Goal: Task Accomplishment & Management: Complete application form

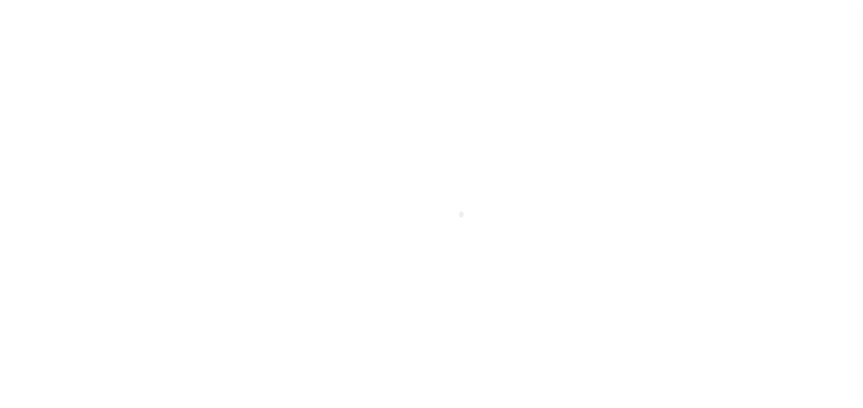
type input "[PERSON_NAME]-T0006"
type input "[PERSON_NAME]"
select select
type input "[STREET_ADDRESS]"
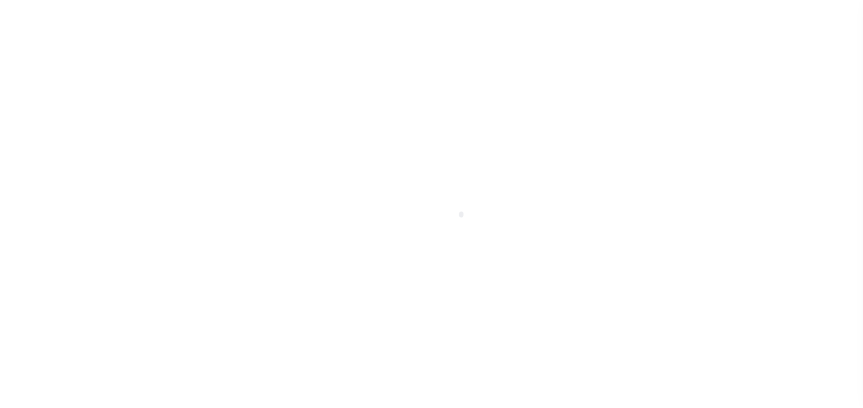
type input "INDEPENDENCE LA 70443-2708"
type input "[DATE]"
select select "10"
select select "Escrow"
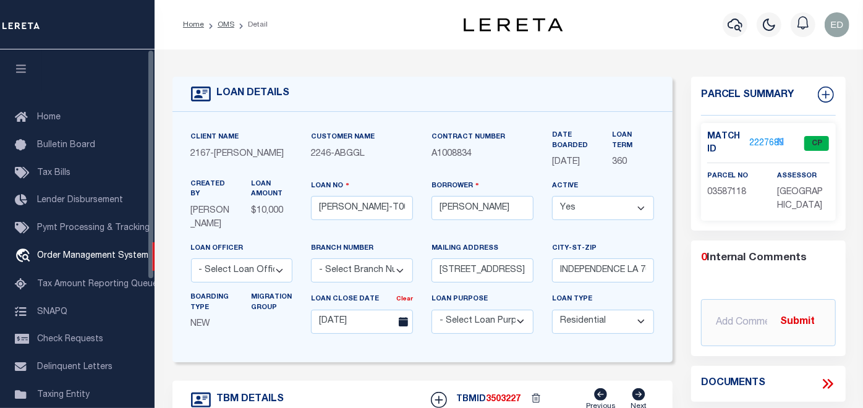
click at [23, 66] on icon "button" at bounding box center [21, 68] width 14 height 11
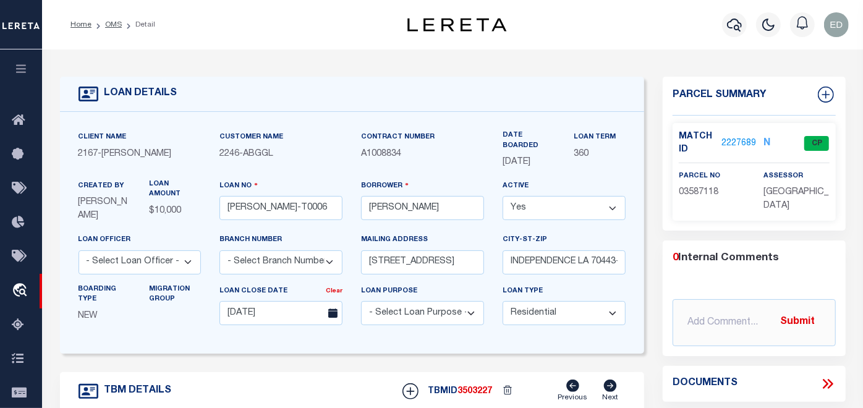
type input "[STREET_ADDRESS]"
select select
type input "INDEPENDENCE LA 70443-2708"
type input "LA"
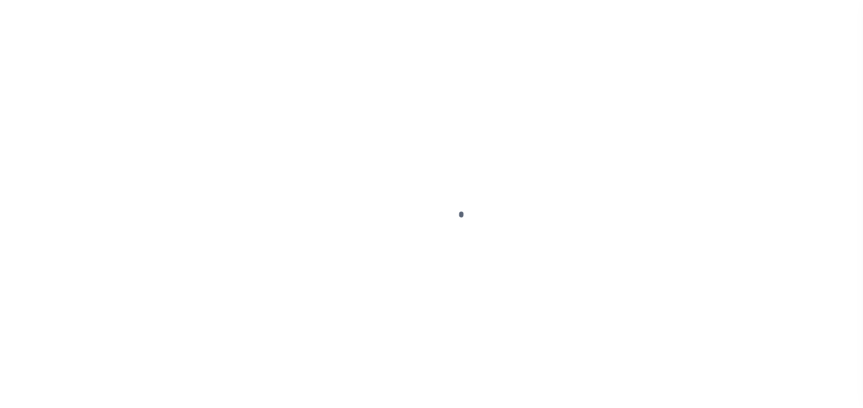
type input "[PERSON_NAME]-T0006"
type input "[PERSON_NAME]"
select select
type input "[STREET_ADDRESS]"
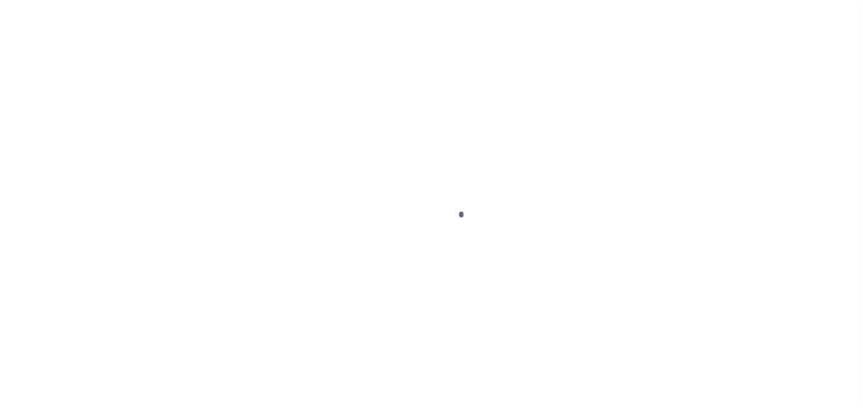
type input "INDEPENDENCE LA 70443-2708"
type input "[DATE]"
select select "10"
select select "Escrow"
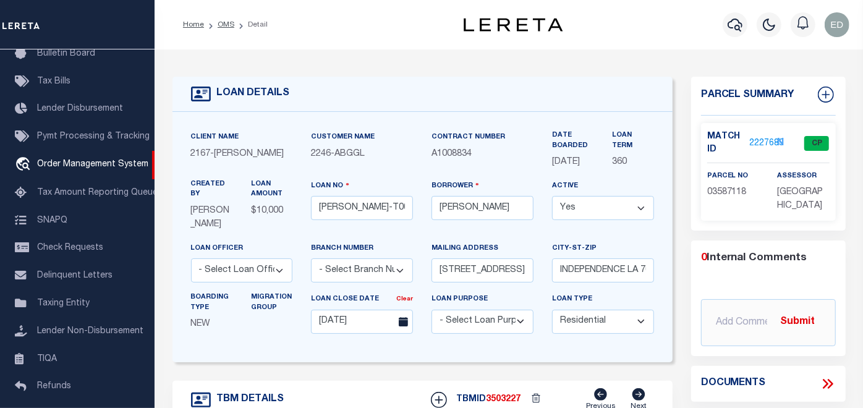
type input "[STREET_ADDRESS]"
select select
type input "INDEPENDENCE LA 70443-2708"
type input "LA"
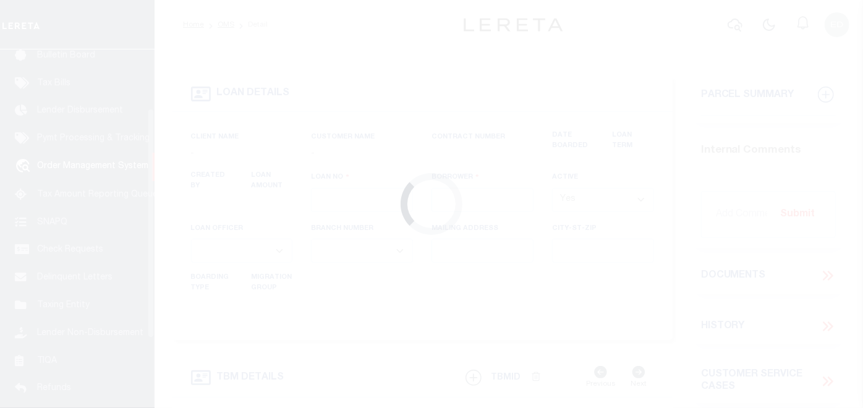
type input "[PERSON_NAME]-T0006"
type input "[PERSON_NAME]"
select select
type input "[STREET_ADDRESS]"
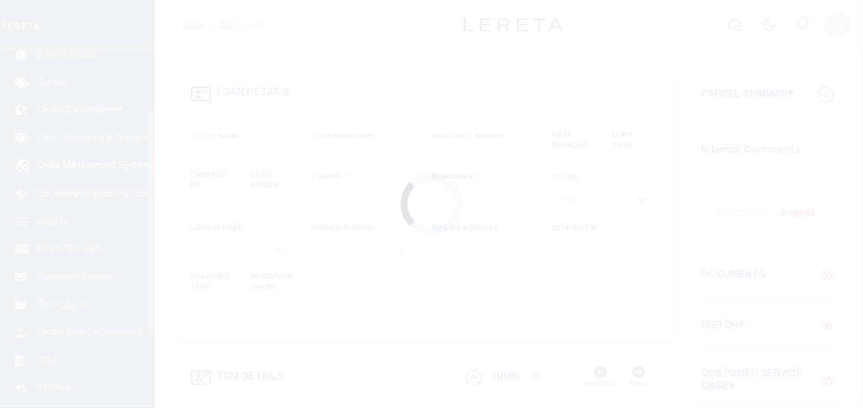
type input "INDEPENDENCE LA 70443-2708"
type input "[DATE]"
select select "10"
select select "Escrow"
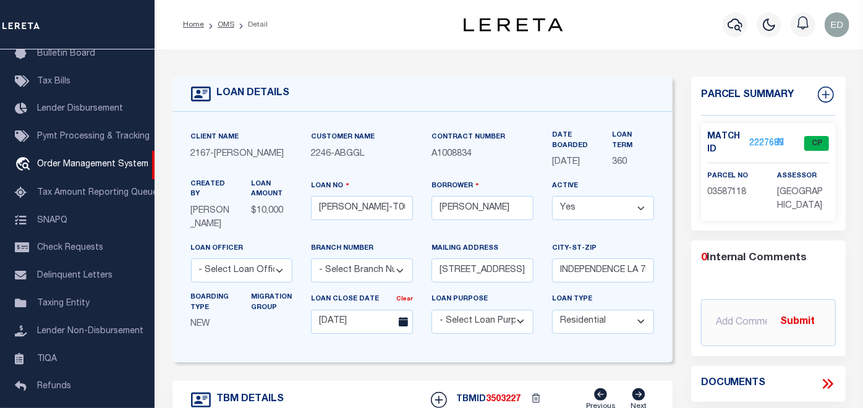
type input "[STREET_ADDRESS]"
select select
type input "INDEPENDENCE LA 70443-2708"
type input "LA"
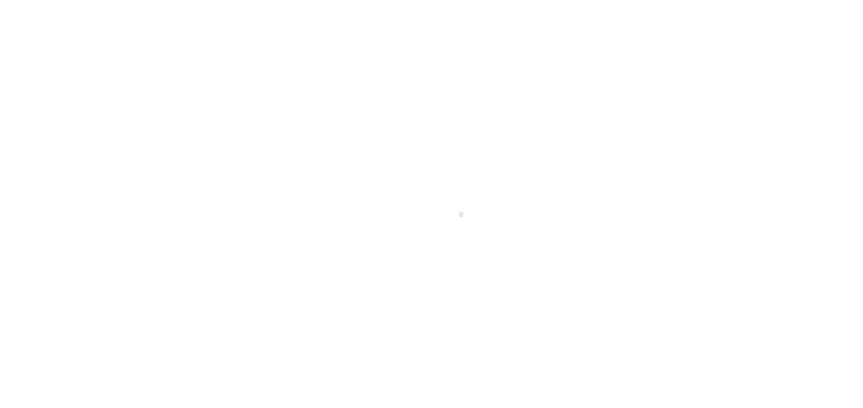
type input "[PERSON_NAME]-T0006"
type input "[PERSON_NAME]"
select select
type input "136 E RAILROAD AVE"
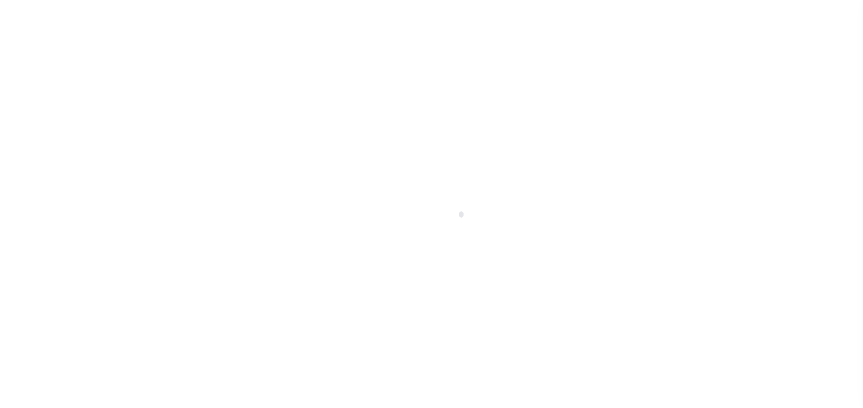
type input "INDEPENDENCE LA 70443-2708"
type input "08/16/2025"
select select "10"
select select "Escrow"
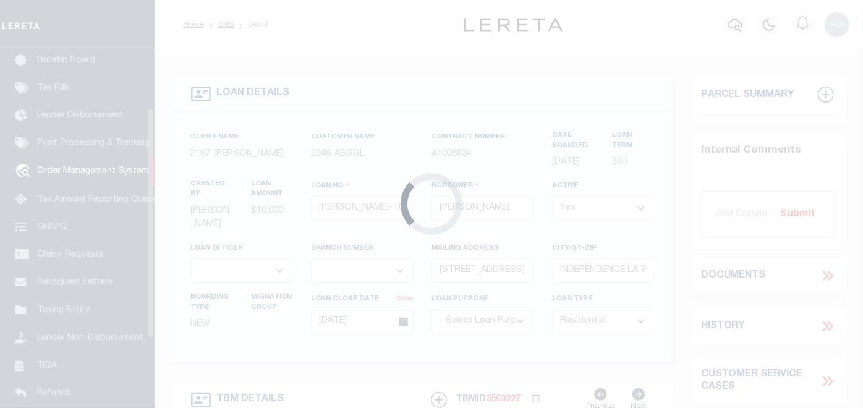
scroll to position [92, 0]
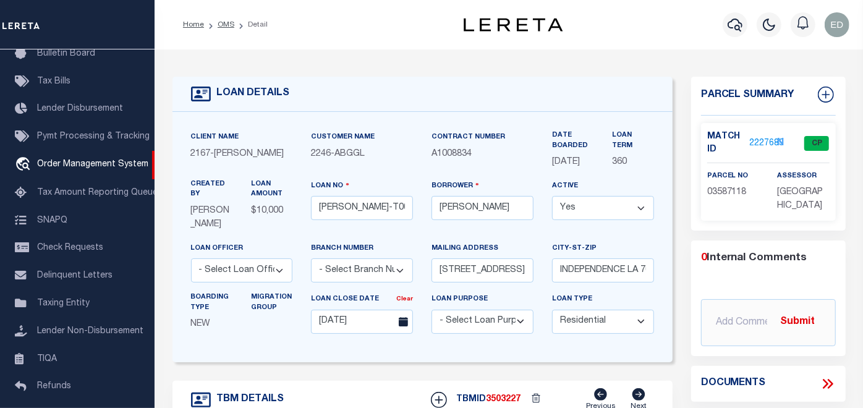
type input "136 E RAILROAD AVE"
select select
type input "INDEPENDENCE LA 70443-2708"
type input "LA"
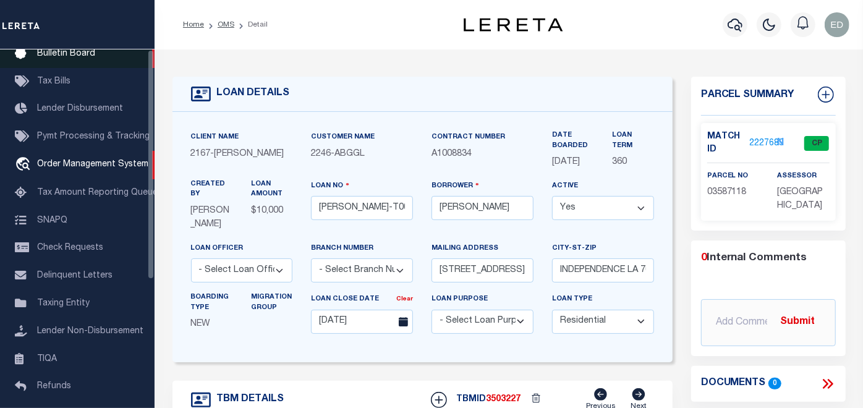
scroll to position [0, 0]
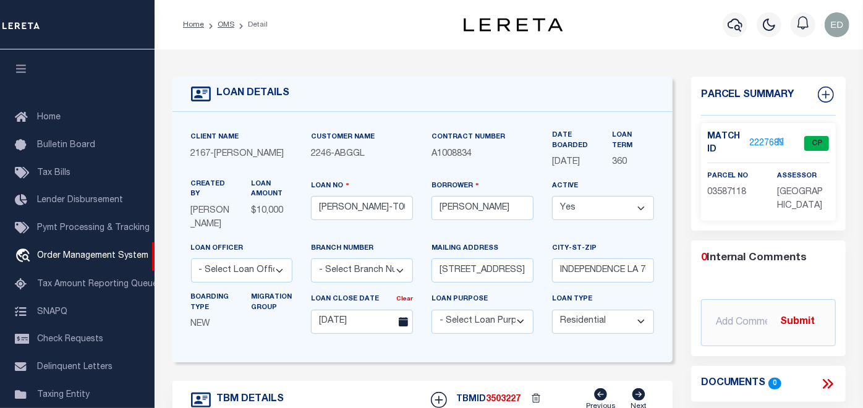
click at [22, 65] on icon "button" at bounding box center [21, 68] width 14 height 11
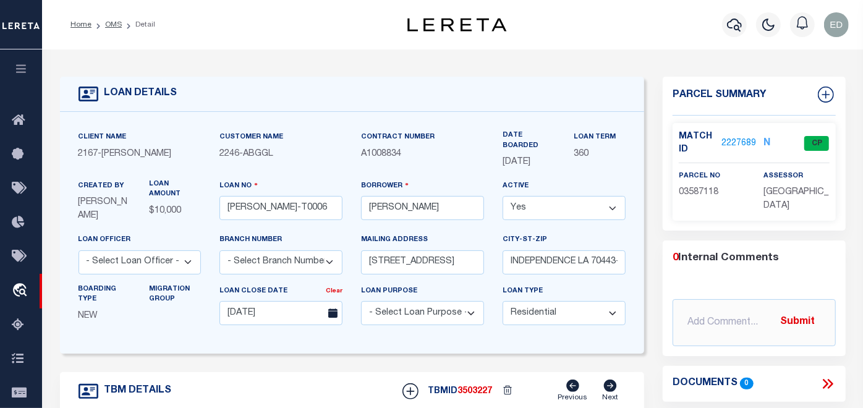
scroll to position [69, 0]
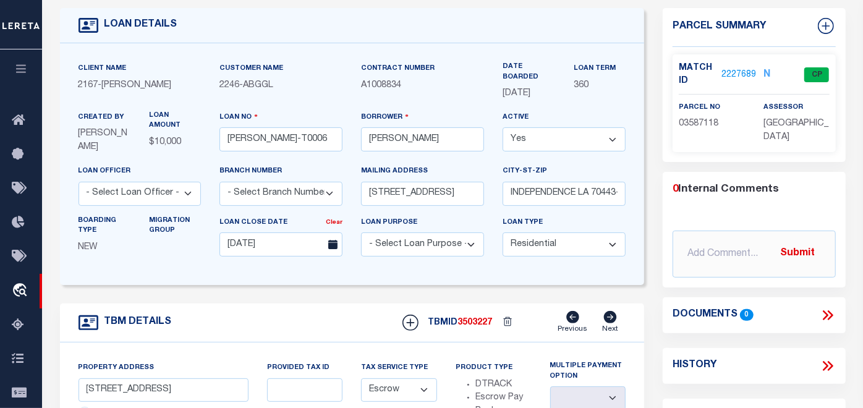
click at [827, 312] on icon at bounding box center [826, 315] width 6 height 10
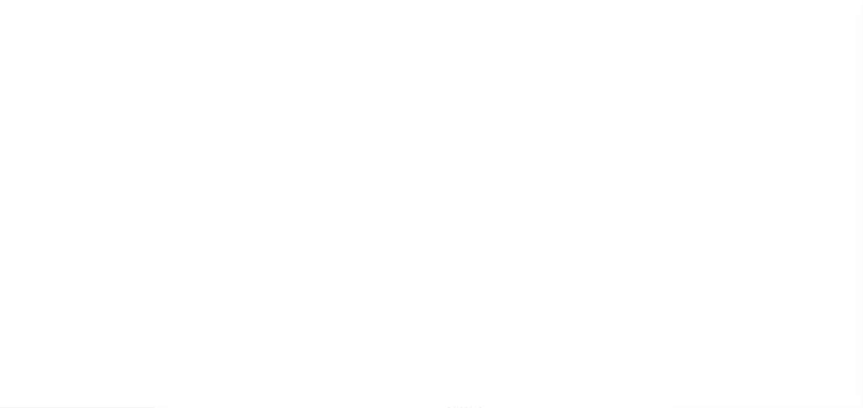
scroll to position [161, 0]
type input "[PERSON_NAME]-T0006"
type input "[PERSON_NAME]"
select select
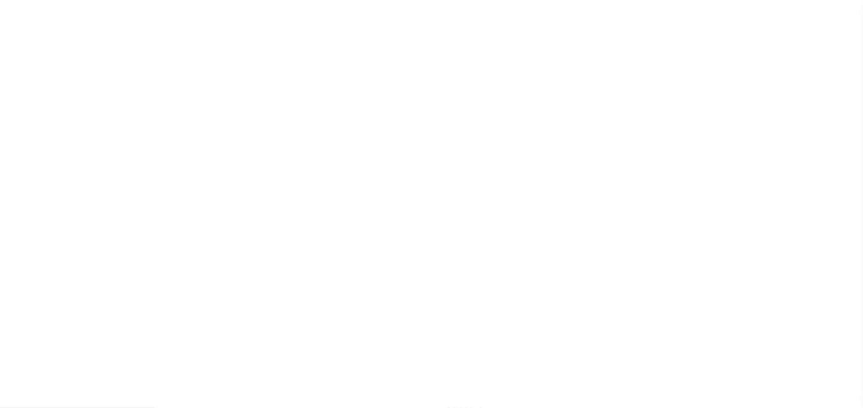
type input "[STREET_ADDRESS]"
type input "INDEPENDENCE LA 70443-2708"
type input "[DATE]"
select select "10"
select select "Escrow"
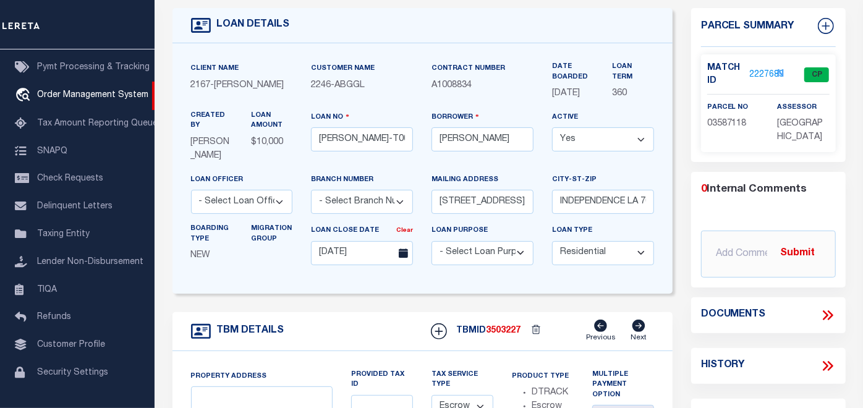
type input "136 E RAILROAD AVE"
select select
type input "INDEPENDENCE LA 70443-2708"
type input "LA"
click at [821, 308] on icon at bounding box center [828, 315] width 16 height 16
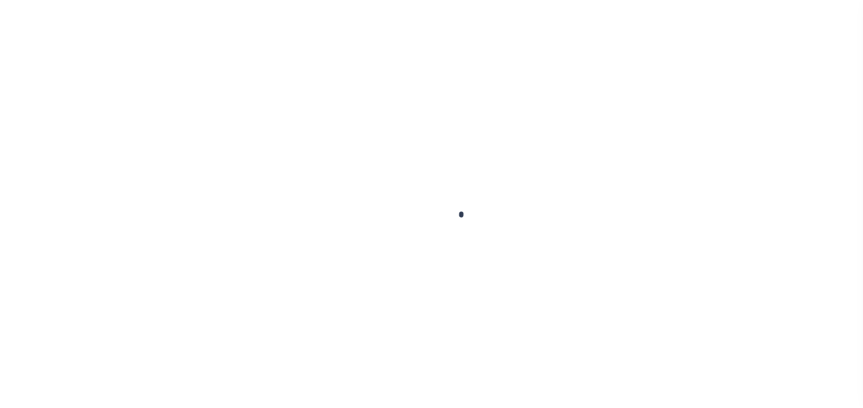
scroll to position [53, 0]
type input "[PERSON_NAME]-T0006"
type input "[PERSON_NAME]"
select select
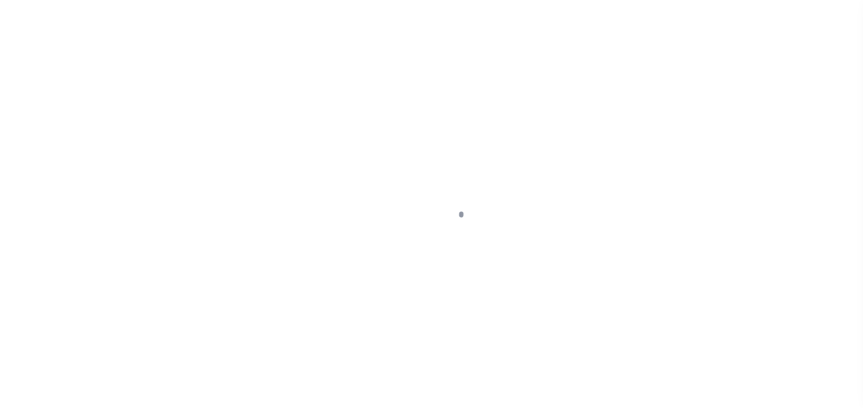
type input "[STREET_ADDRESS]"
type input "INDEPENDENCE LA 70443-2708"
type input "[DATE]"
select select "10"
select select "Escrow"
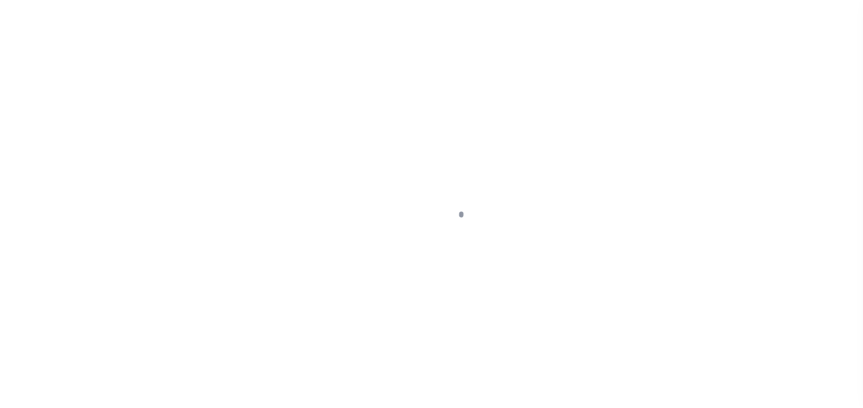
type input "[STREET_ADDRESS]"
select select
type input "INDEPENDENCE LA 70443-2708"
type input "LA"
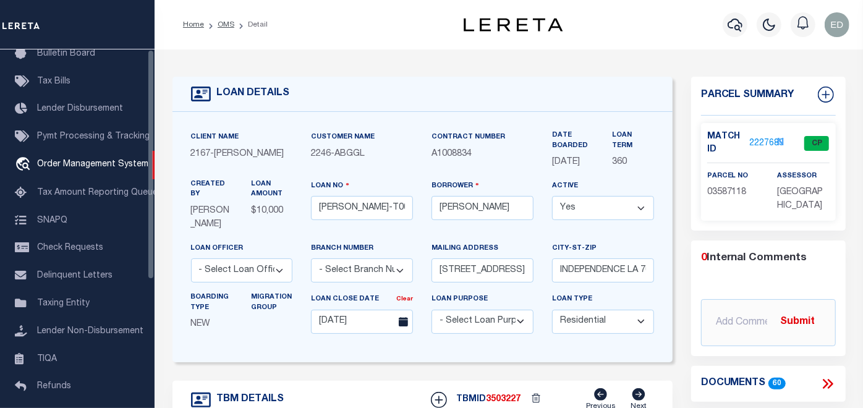
scroll to position [0, 0]
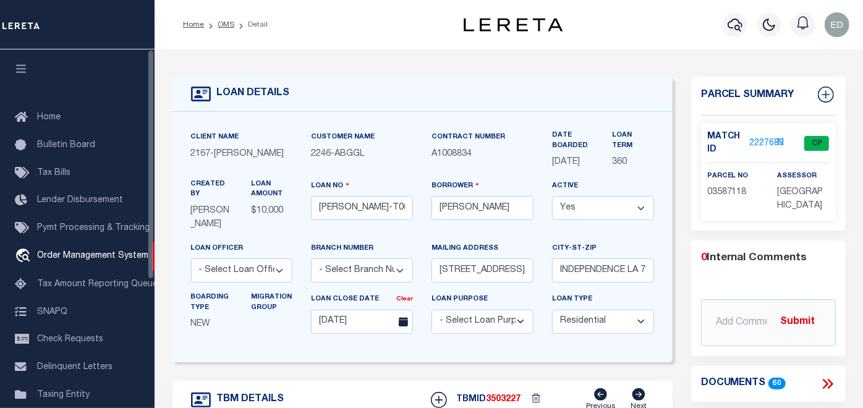
click at [25, 65] on icon "button" at bounding box center [21, 68] width 14 height 11
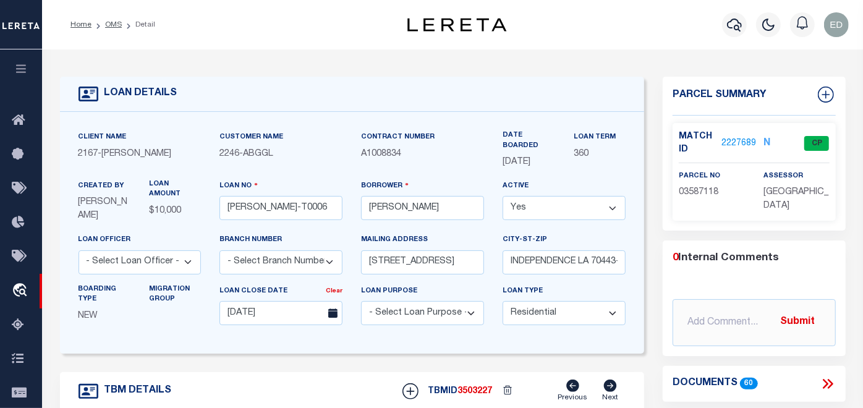
click at [828, 377] on icon at bounding box center [828, 384] width 16 height 16
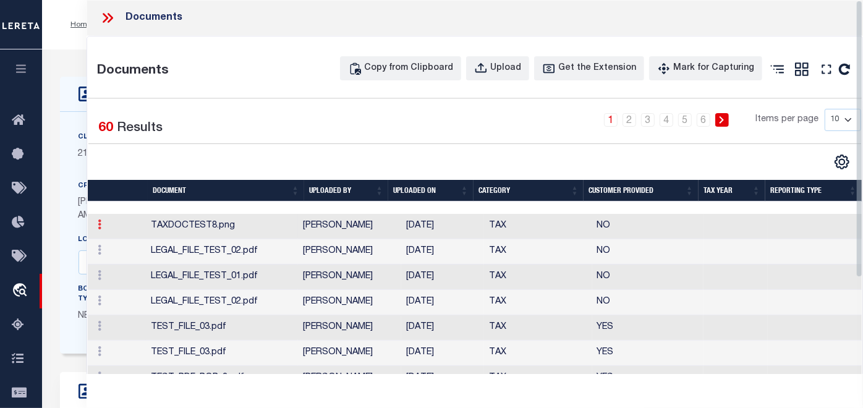
click at [98, 229] on icon at bounding box center [100, 225] width 4 height 10
click at [697, 120] on link "6" at bounding box center [704, 120] width 14 height 14
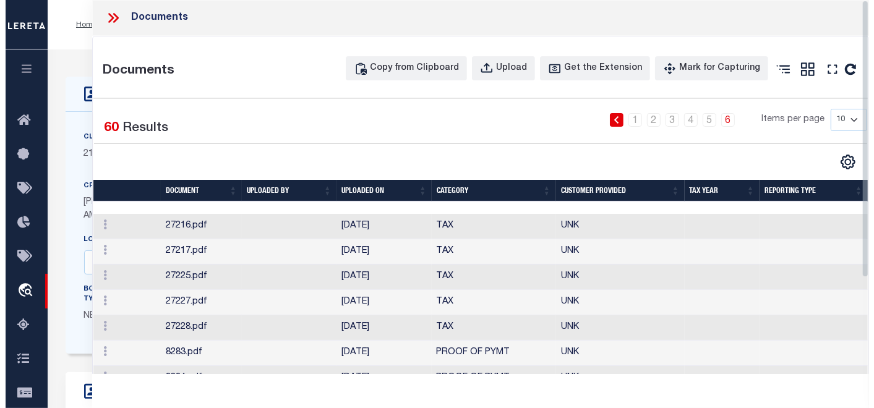
scroll to position [129, 0]
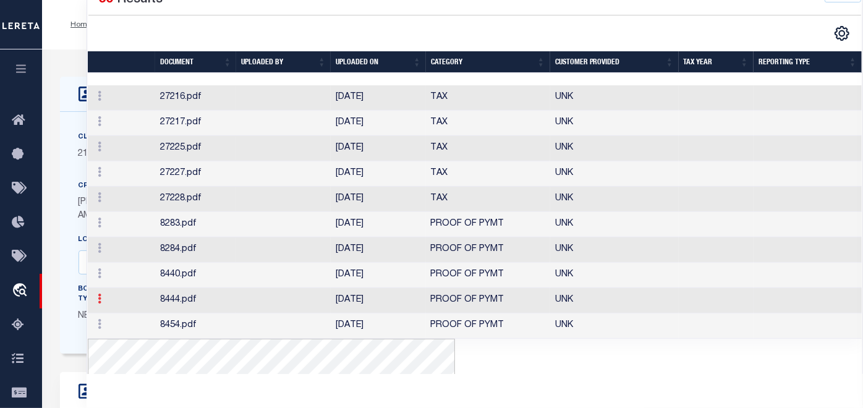
click at [98, 304] on icon at bounding box center [100, 299] width 4 height 10
click at [136, 293] on link "Edit Note" at bounding box center [127, 282] width 69 height 20
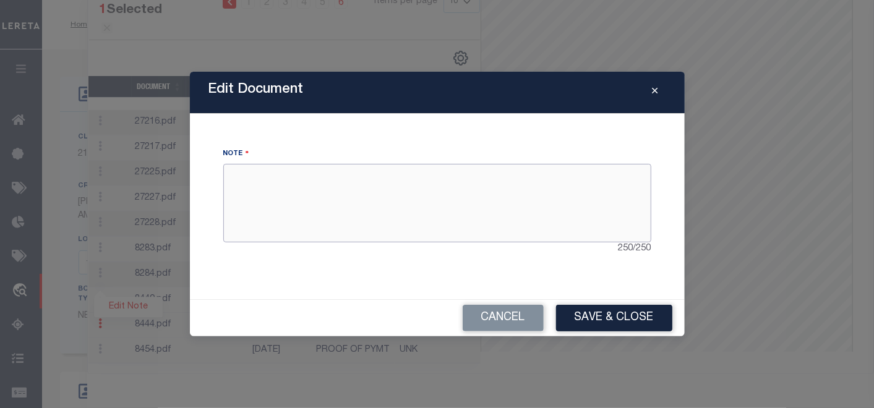
click at [355, 197] on textarea at bounding box center [437, 203] width 428 height 78
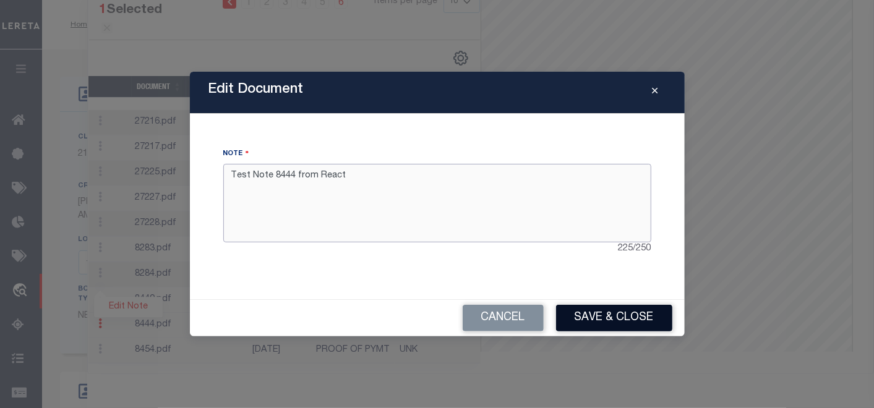
type textarea "Test Note 8444 from React"
click at [602, 311] on button "Save & Close" at bounding box center [614, 318] width 116 height 27
click at [625, 318] on button "Save & Close" at bounding box center [614, 318] width 116 height 27
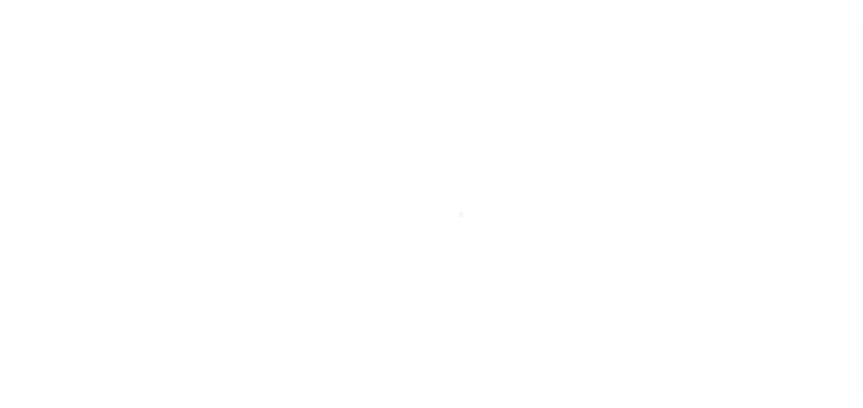
type input "[PERSON_NAME]-T0006"
type input "[PERSON_NAME]"
select select
type input "[STREET_ADDRESS]"
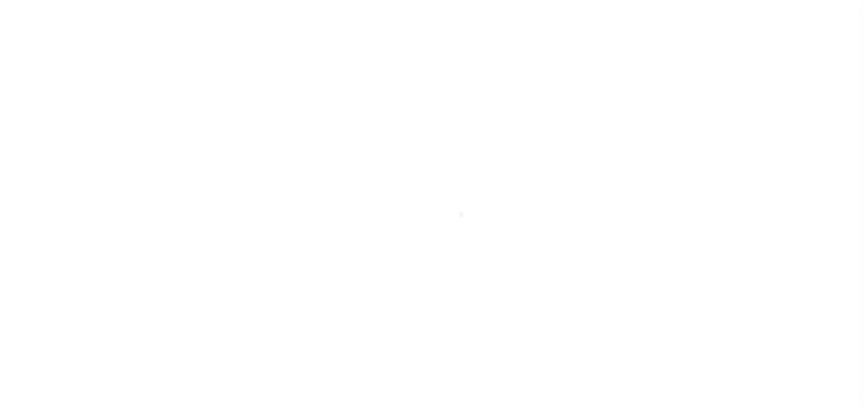
type input "INDEPENDENCE LA 70443-2708"
type input "[DATE]"
select select "10"
select select "Escrow"
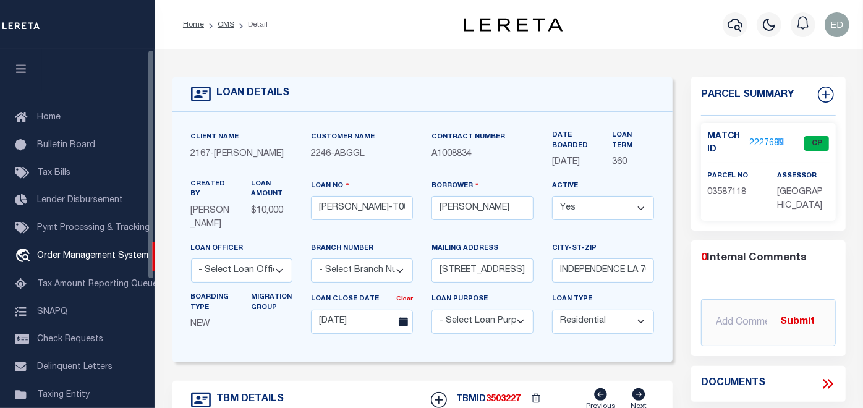
click at [25, 70] on icon "button" at bounding box center [21, 68] width 14 height 11
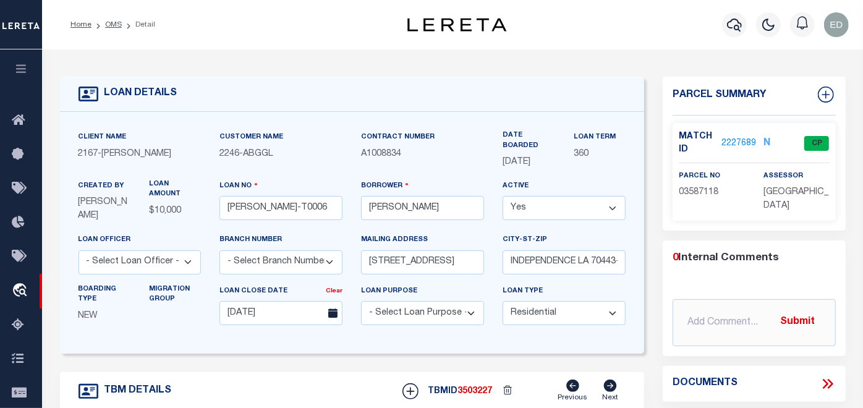
type input "[STREET_ADDRESS]"
select select
type input "INDEPENDENCE LA 70443-2708"
type input "LA"
click at [834, 380] on icon at bounding box center [828, 384] width 16 height 16
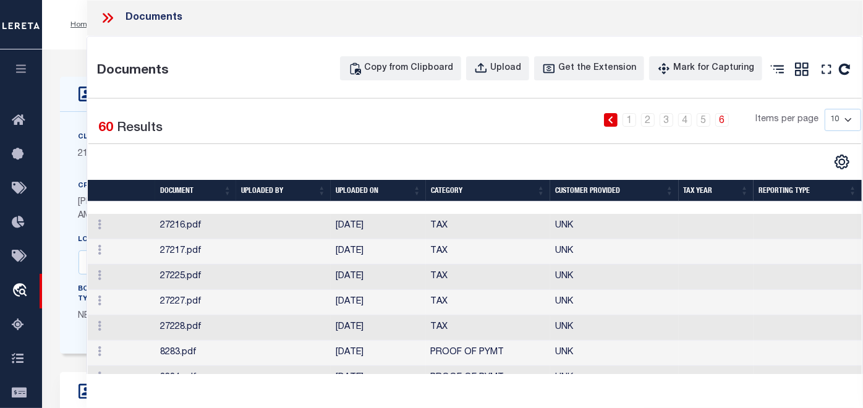
click at [716, 121] on link "6" at bounding box center [723, 120] width 14 height 14
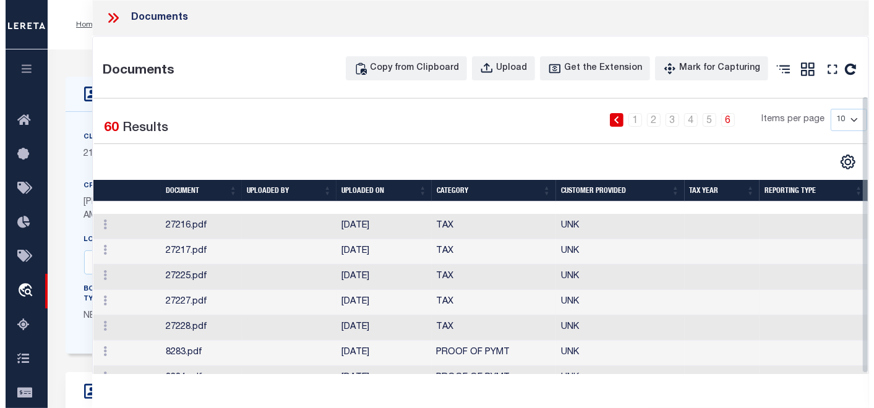
scroll to position [129, 0]
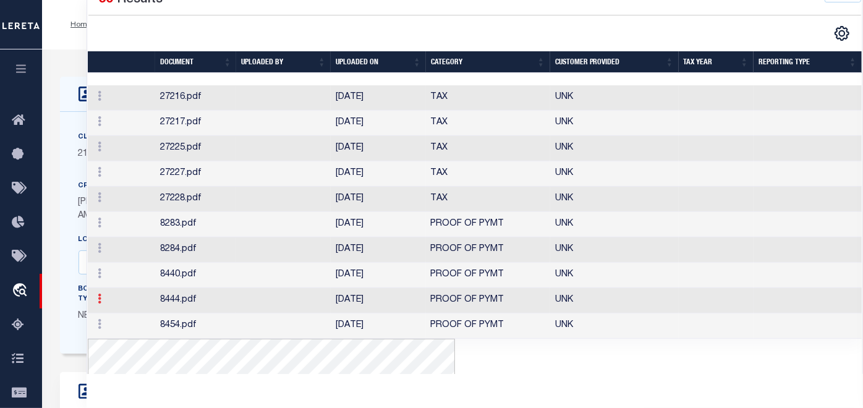
click at [100, 304] on icon at bounding box center [100, 299] width 4 height 10
click at [125, 293] on link "Edit Note" at bounding box center [127, 282] width 69 height 20
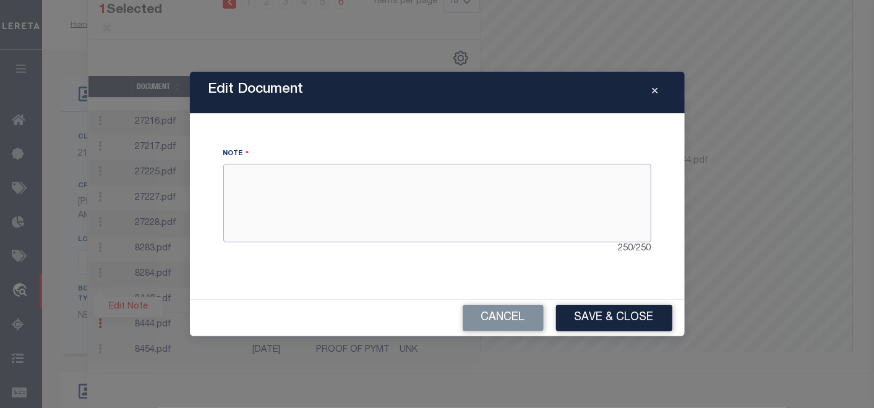
click at [424, 187] on textarea at bounding box center [437, 203] width 428 height 78
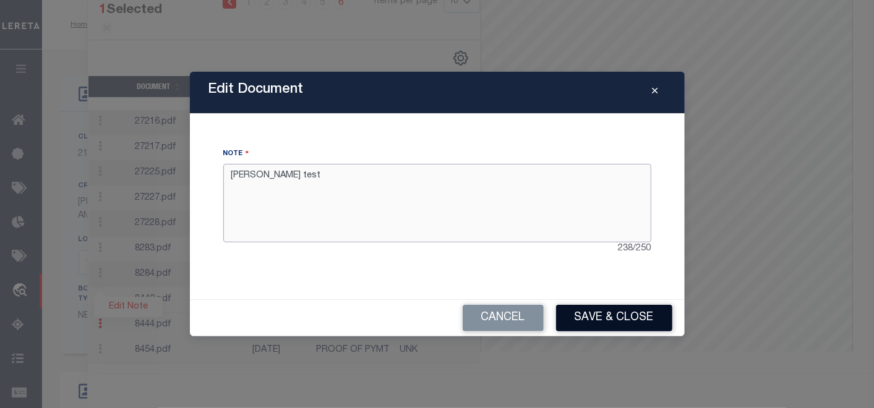
type textarea "Edgar P test"
click at [622, 309] on button "Save & Close" at bounding box center [614, 318] width 116 height 27
